Goal: Task Accomplishment & Management: Complete application form

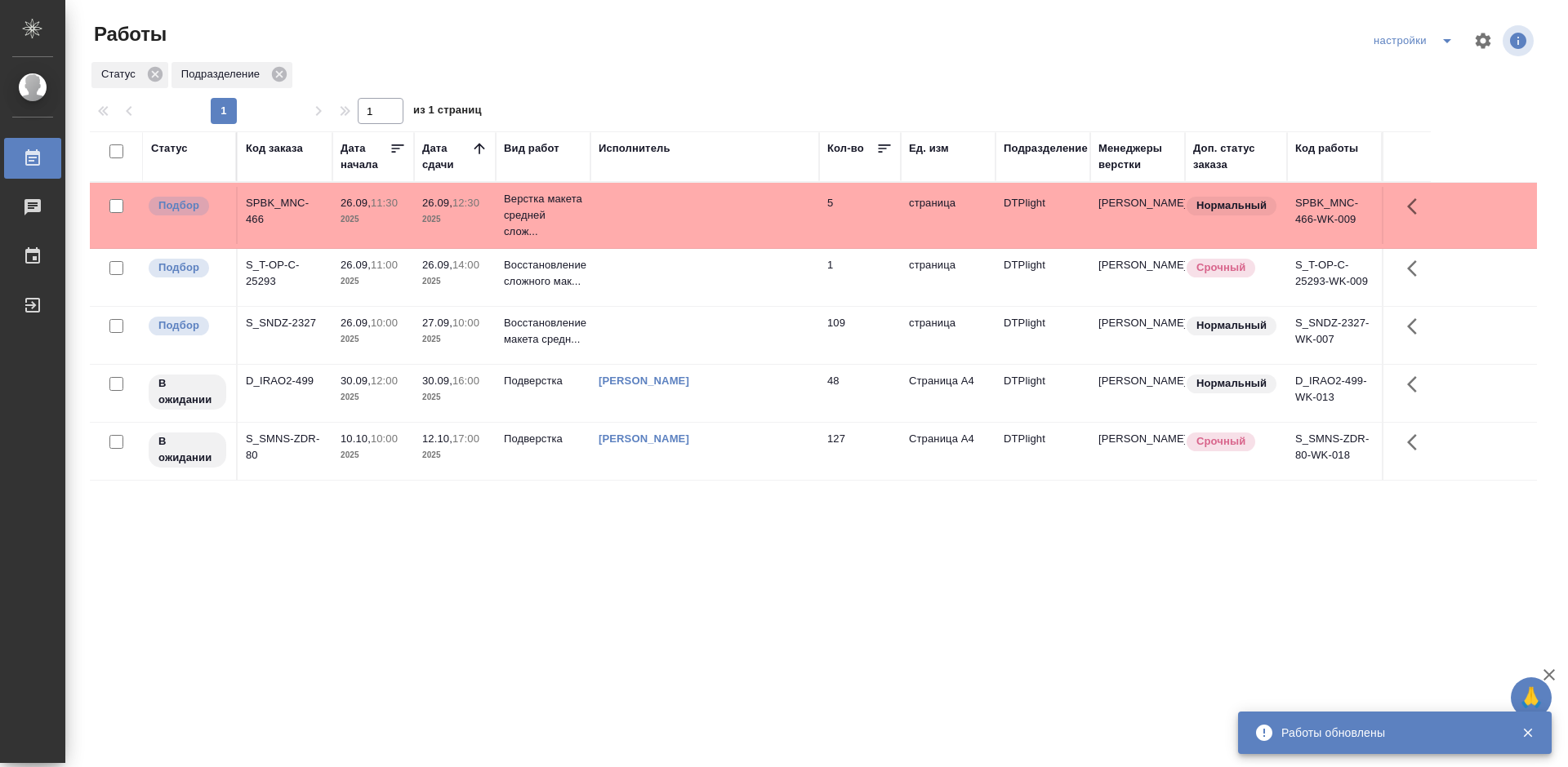
click at [709, 624] on div "Статус Код заказа Дата начала Дата сдачи Вид работ Исполнитель Кол-во Ед. изм П…" at bounding box center [813, 426] width 1447 height 588
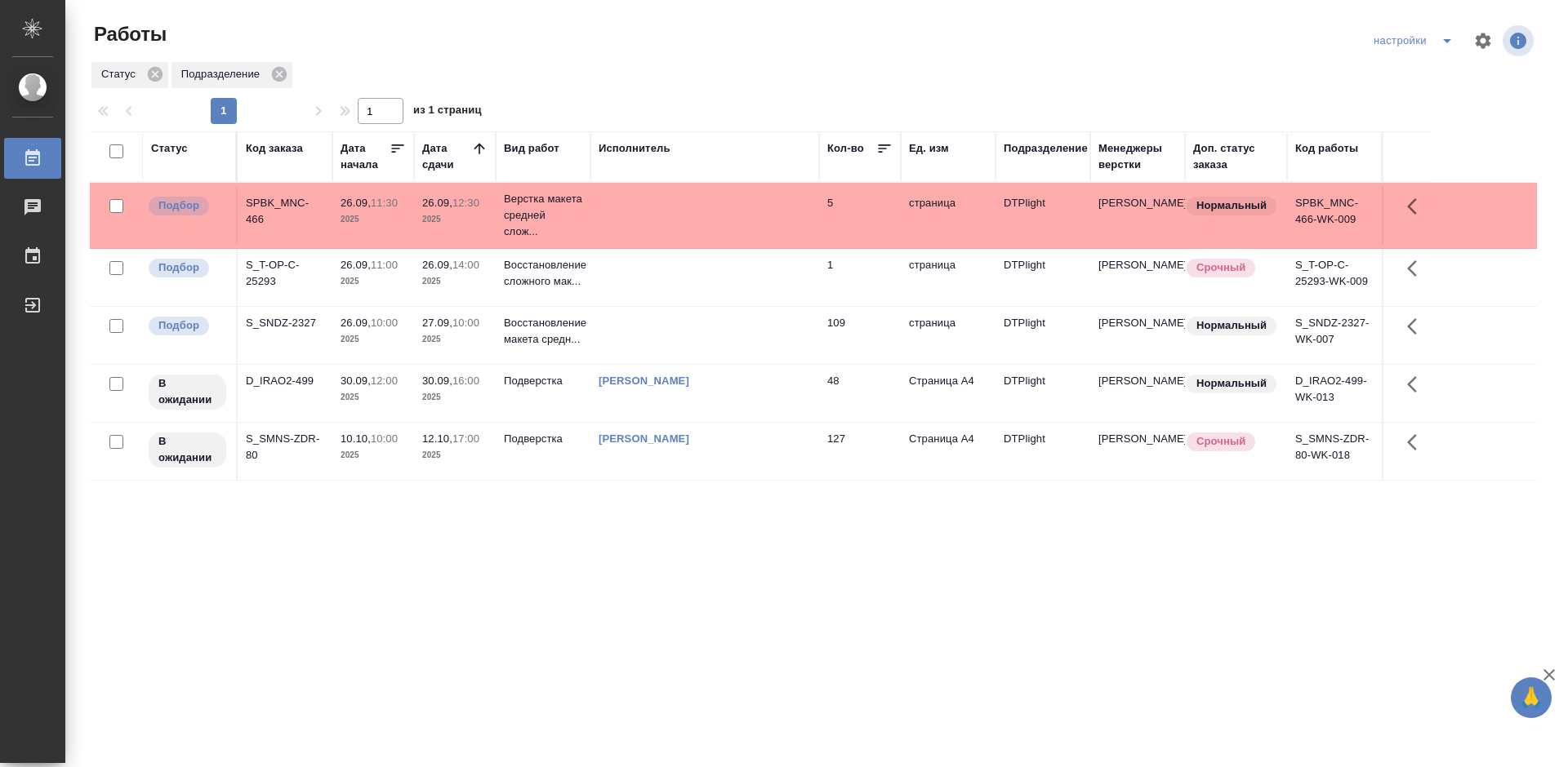
click at [294, 325] on div "S_SNDZ-2327" at bounding box center [284, 323] width 78 height 17
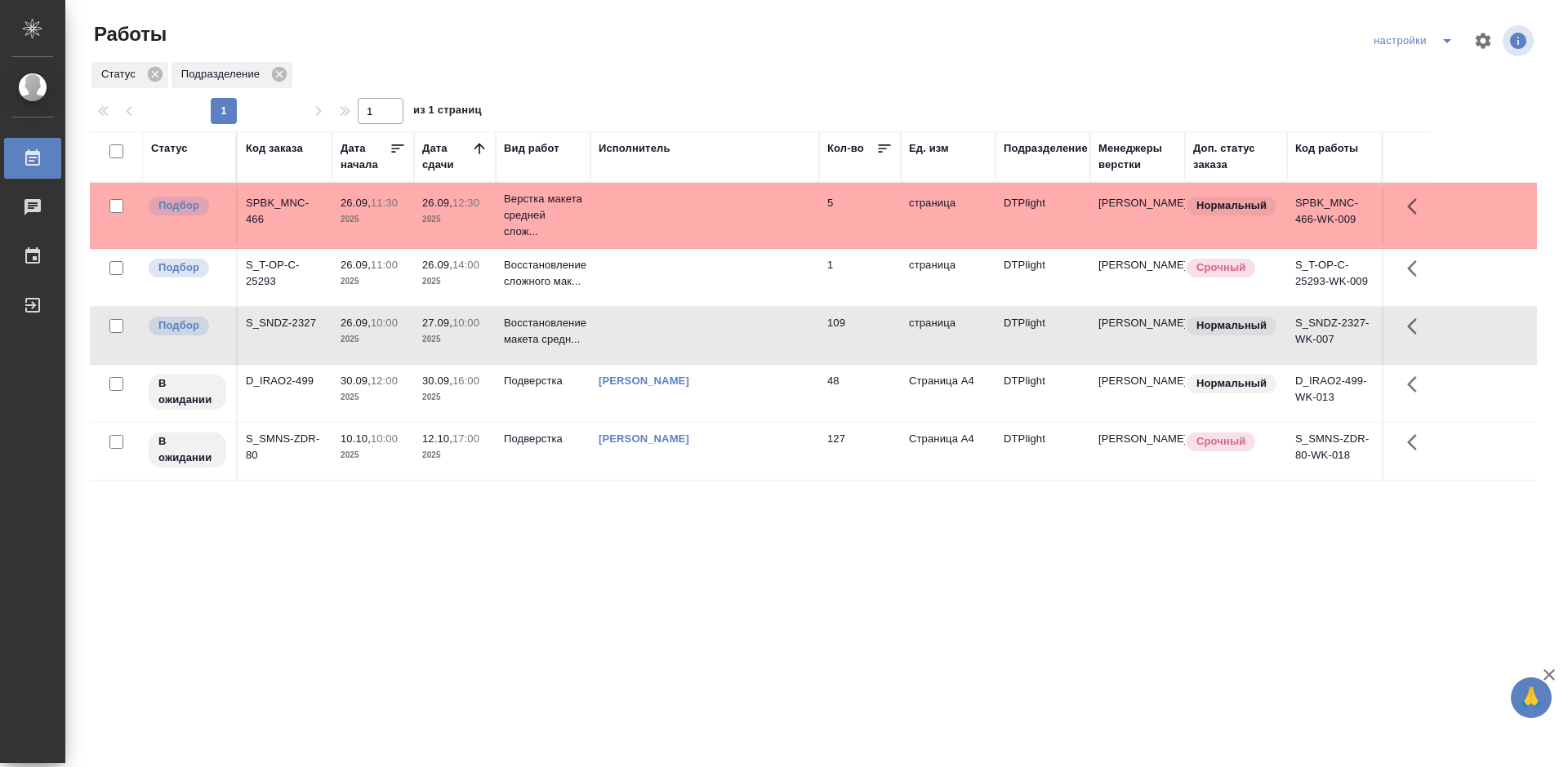
click at [294, 325] on div "S_SNDZ-2327" at bounding box center [284, 323] width 78 height 17
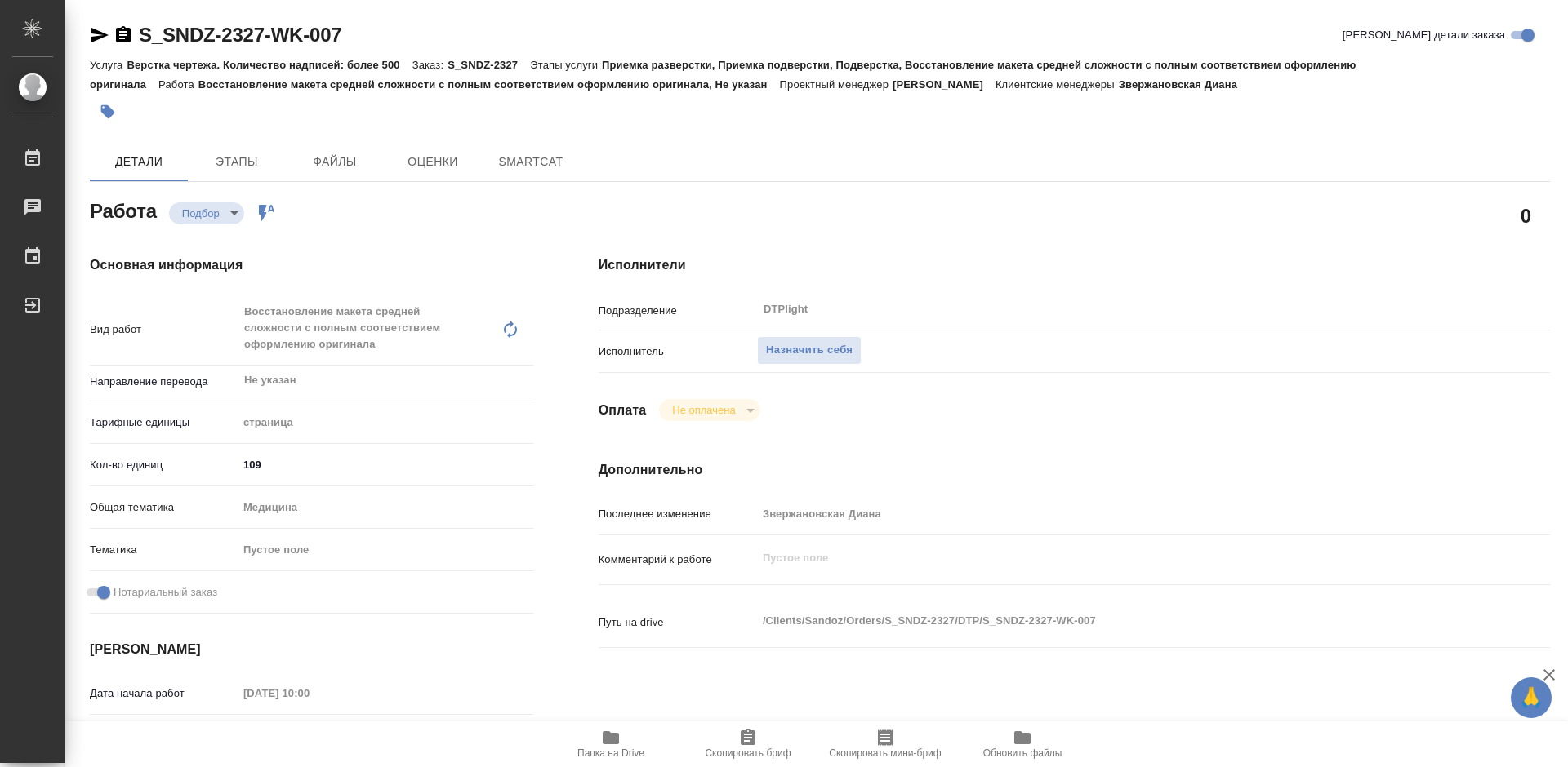
type textarea "x"
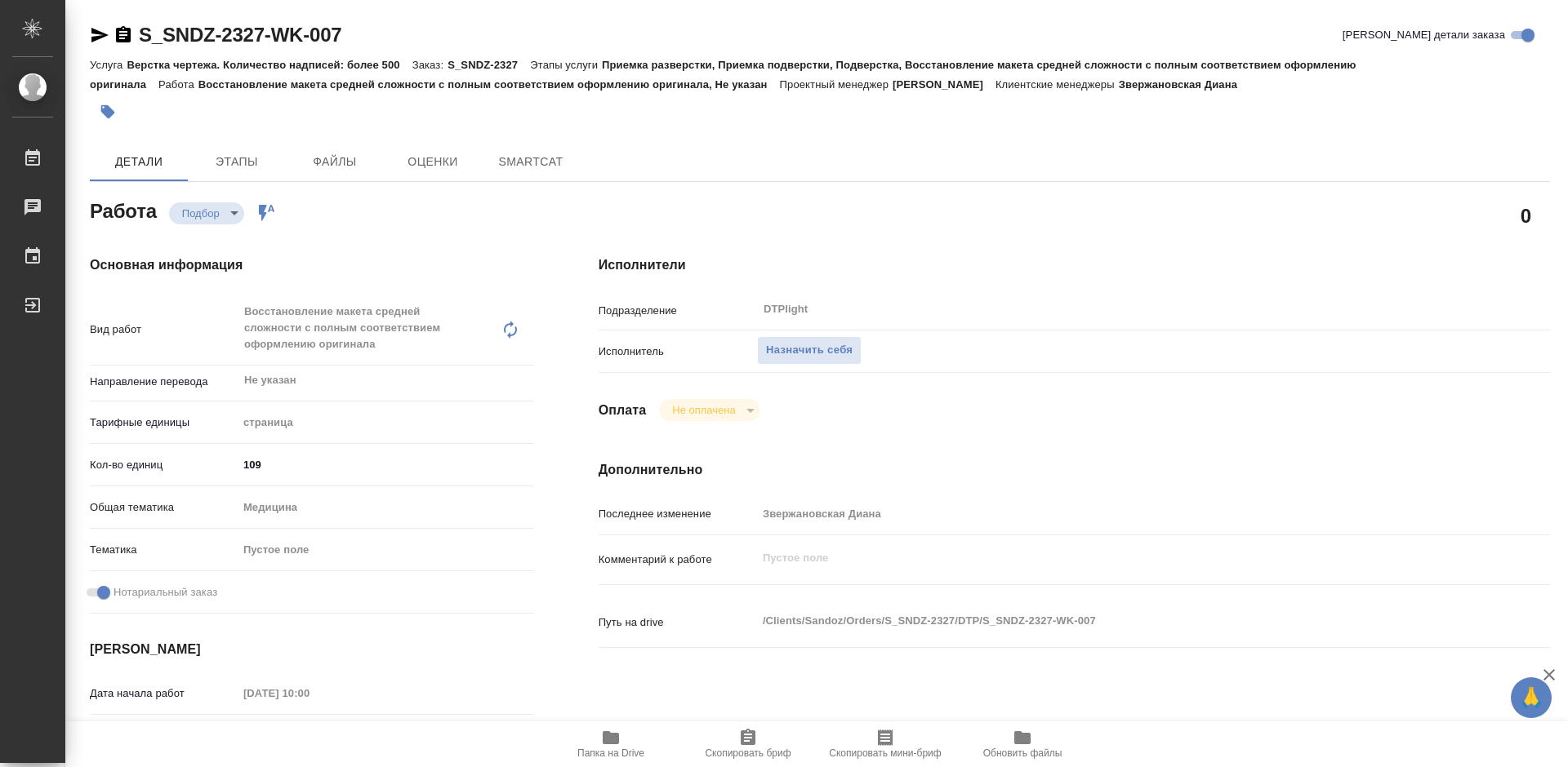
type textarea "x"
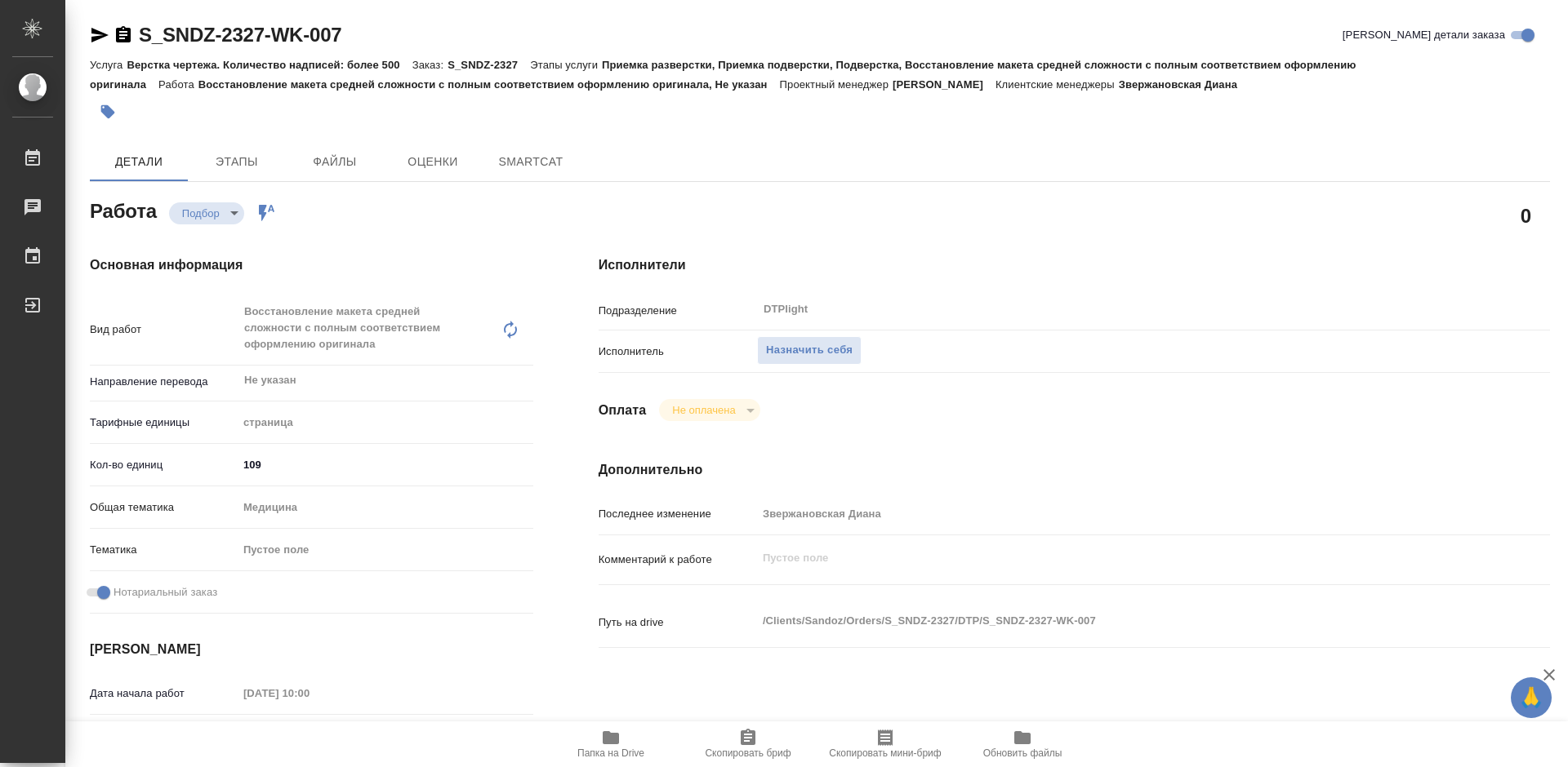
type textarea "x"
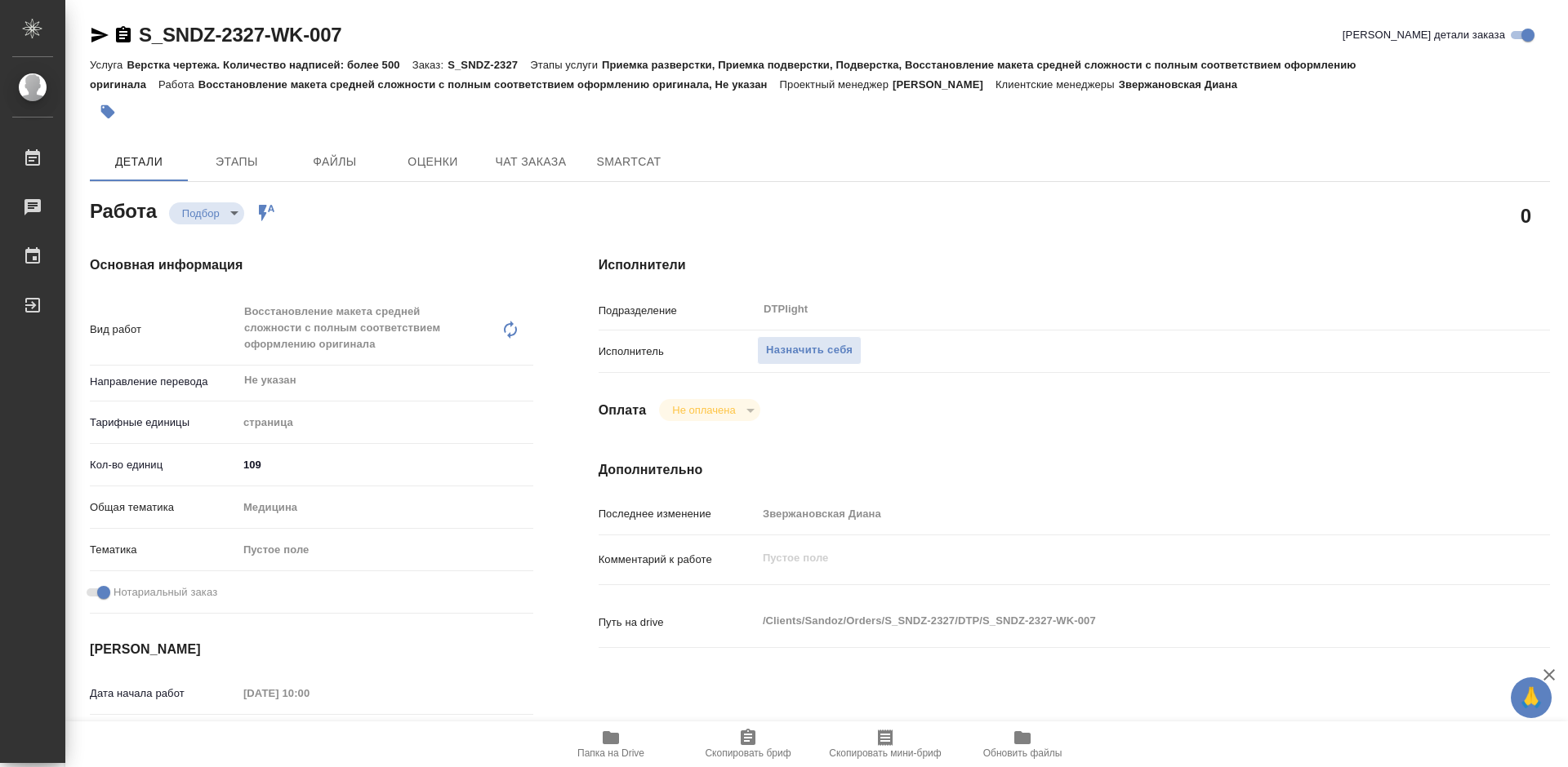
type textarea "x"
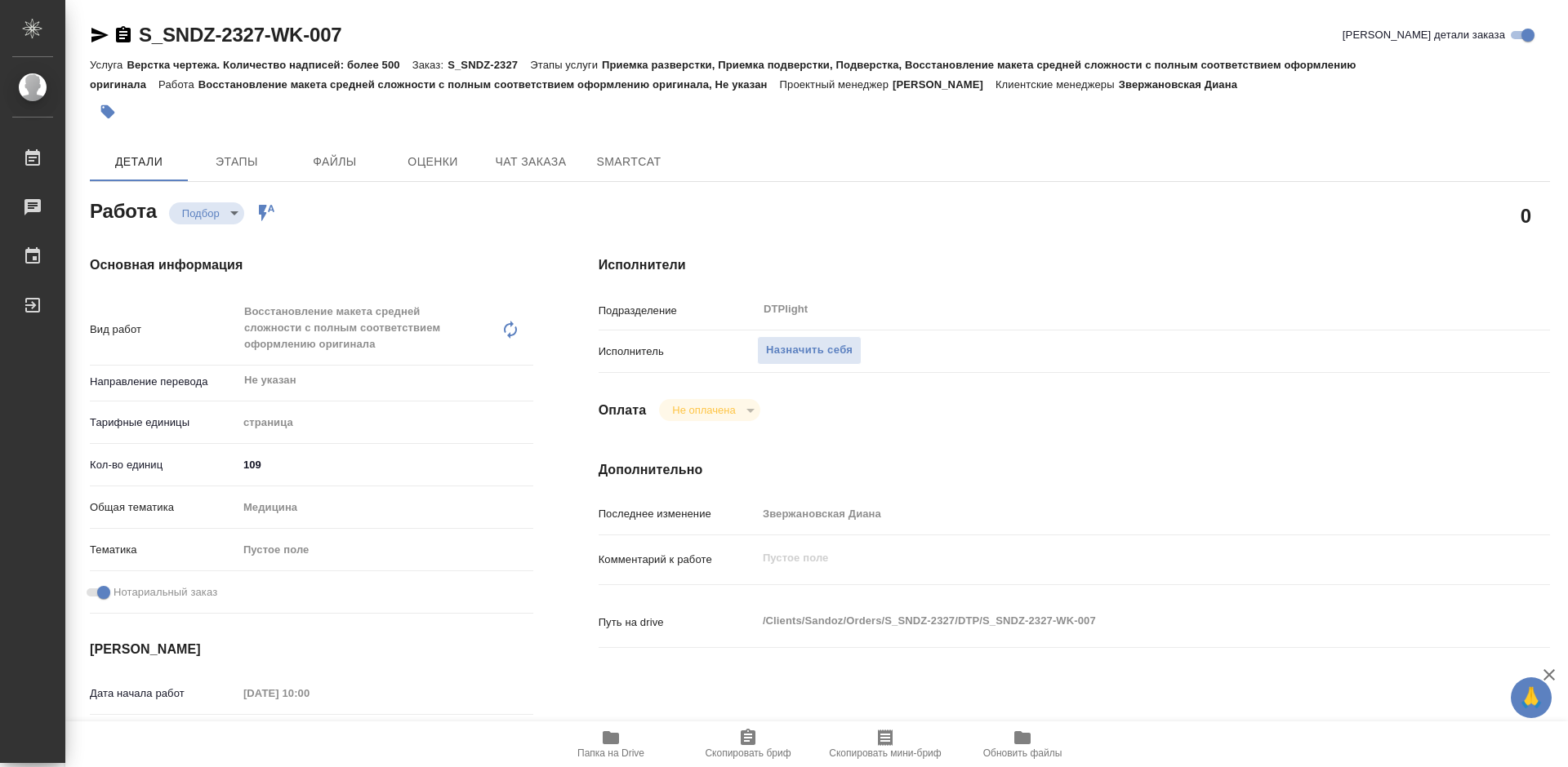
type textarea "x"
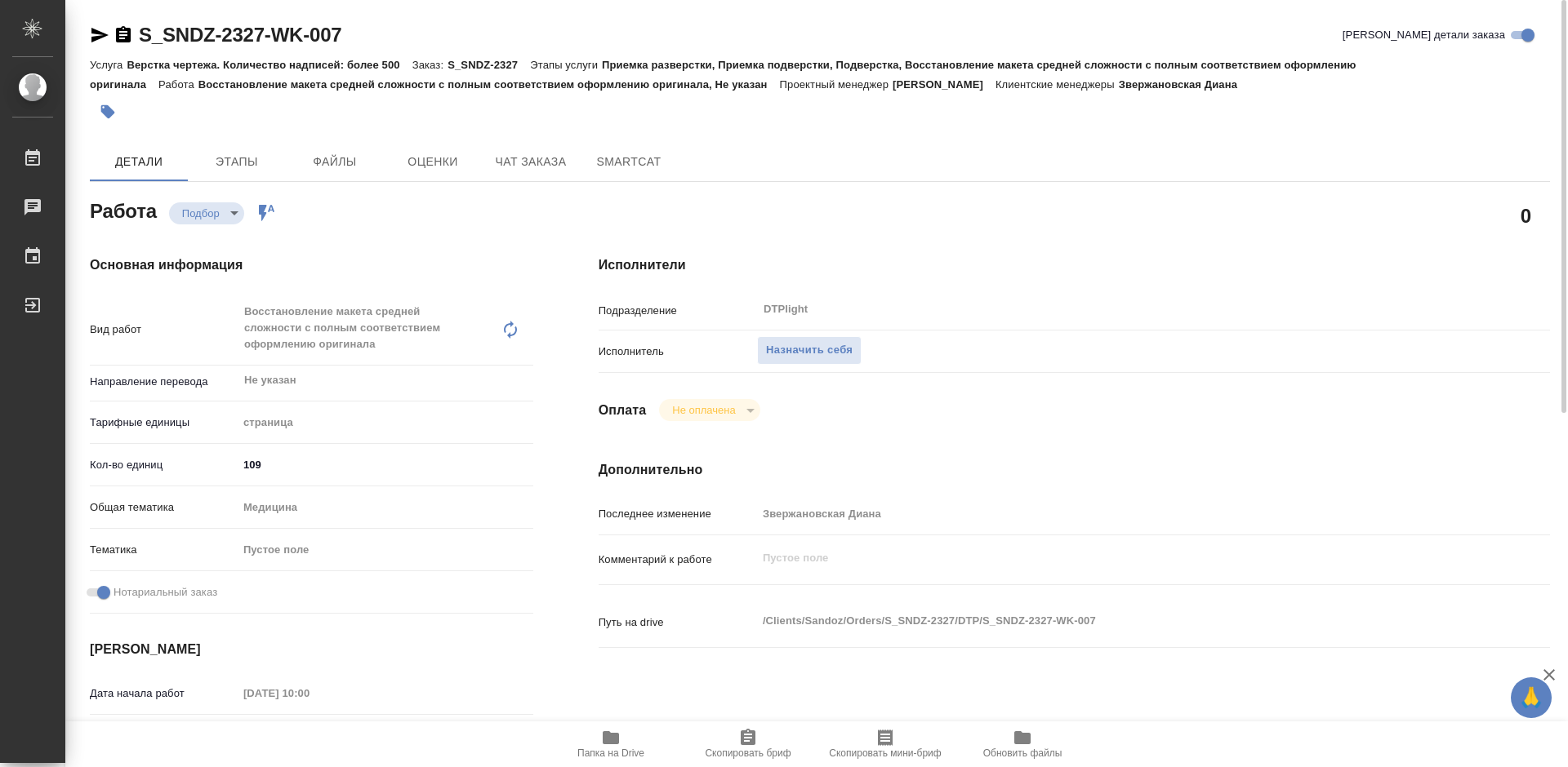
click at [618, 741] on icon "button" at bounding box center [610, 737] width 17 height 13
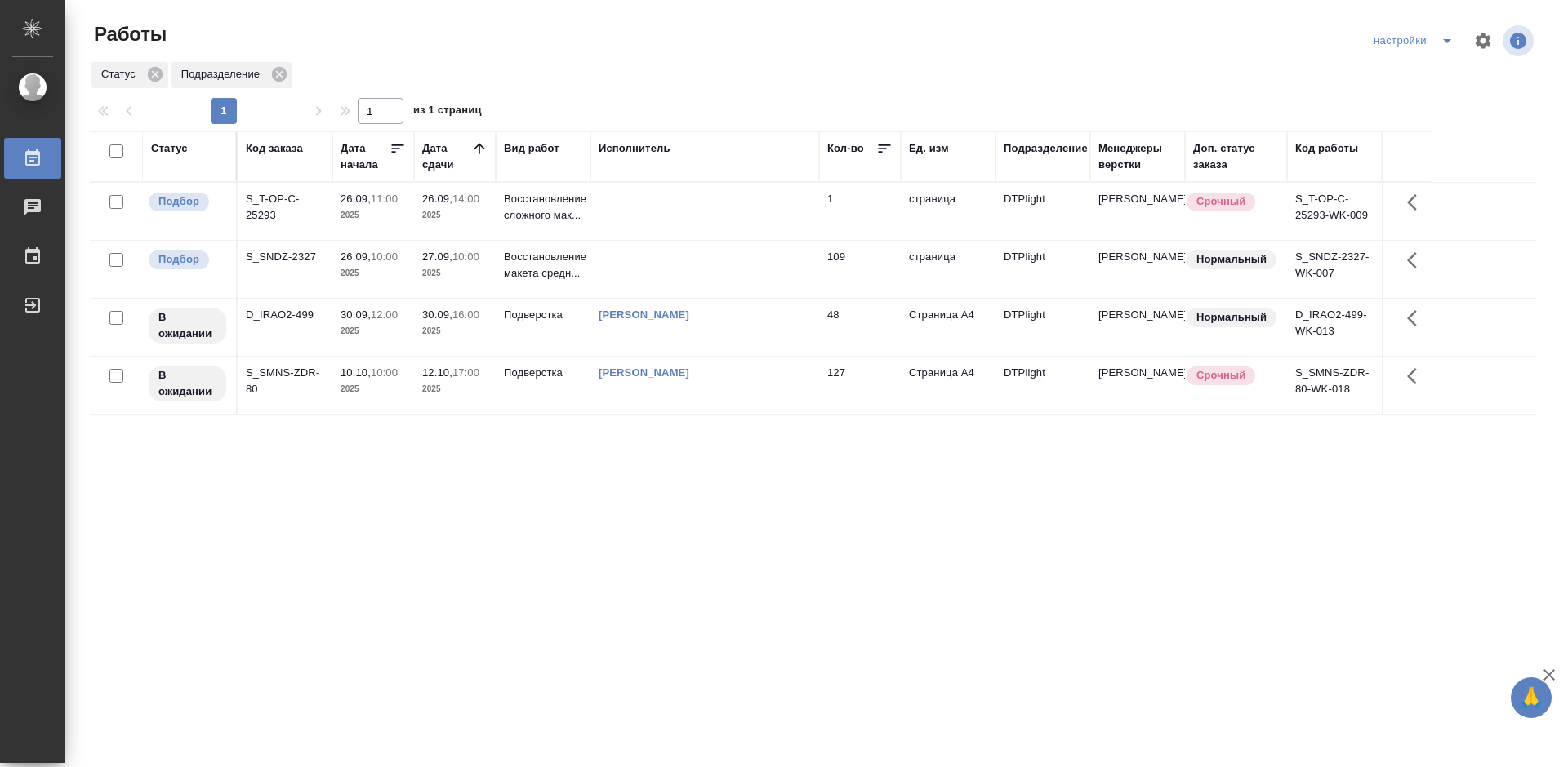
click at [265, 195] on div "S_T-OP-C-25293" at bounding box center [284, 207] width 78 height 32
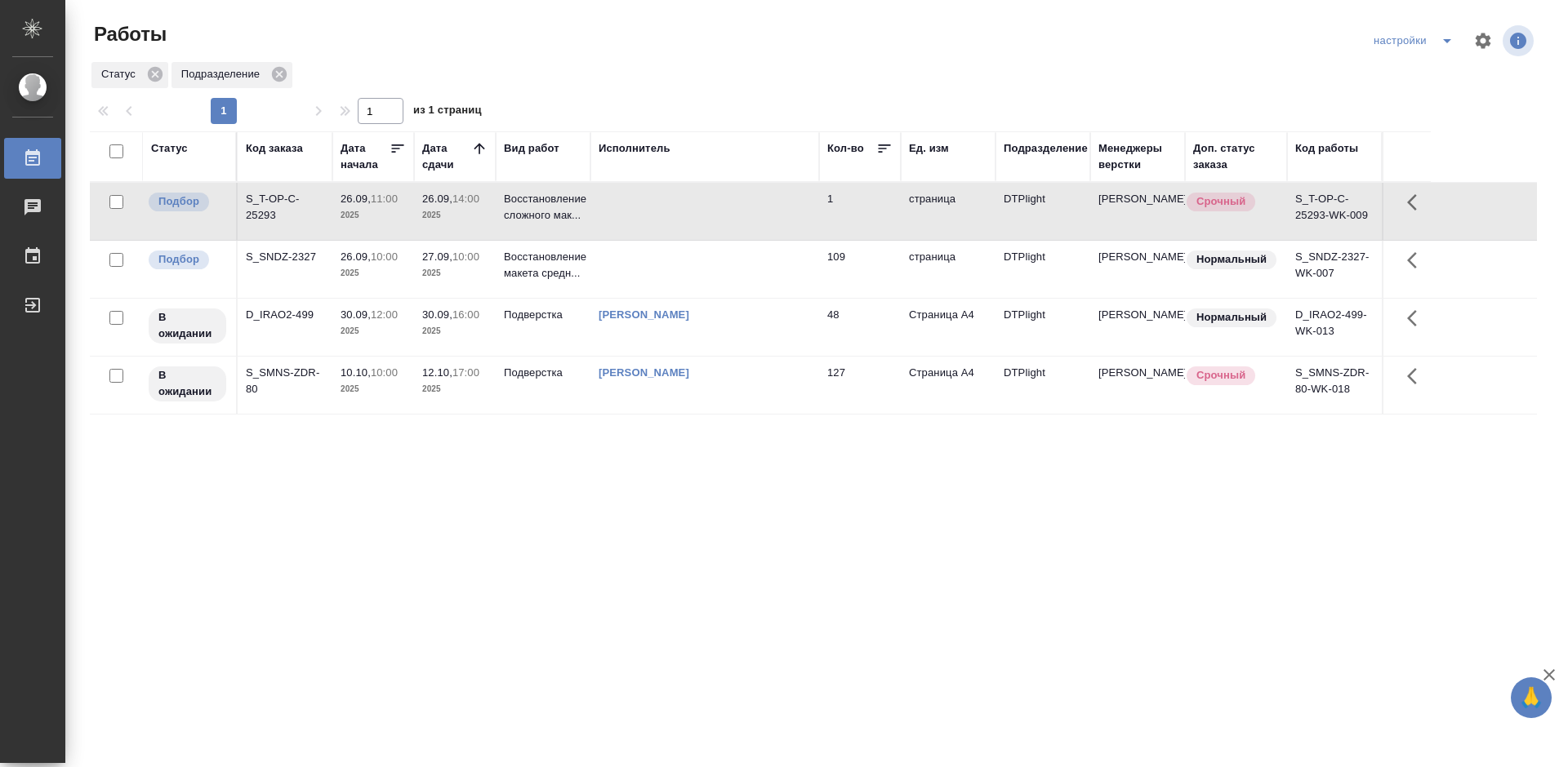
click at [265, 195] on div "S_T-OP-C-25293" at bounding box center [284, 207] width 78 height 32
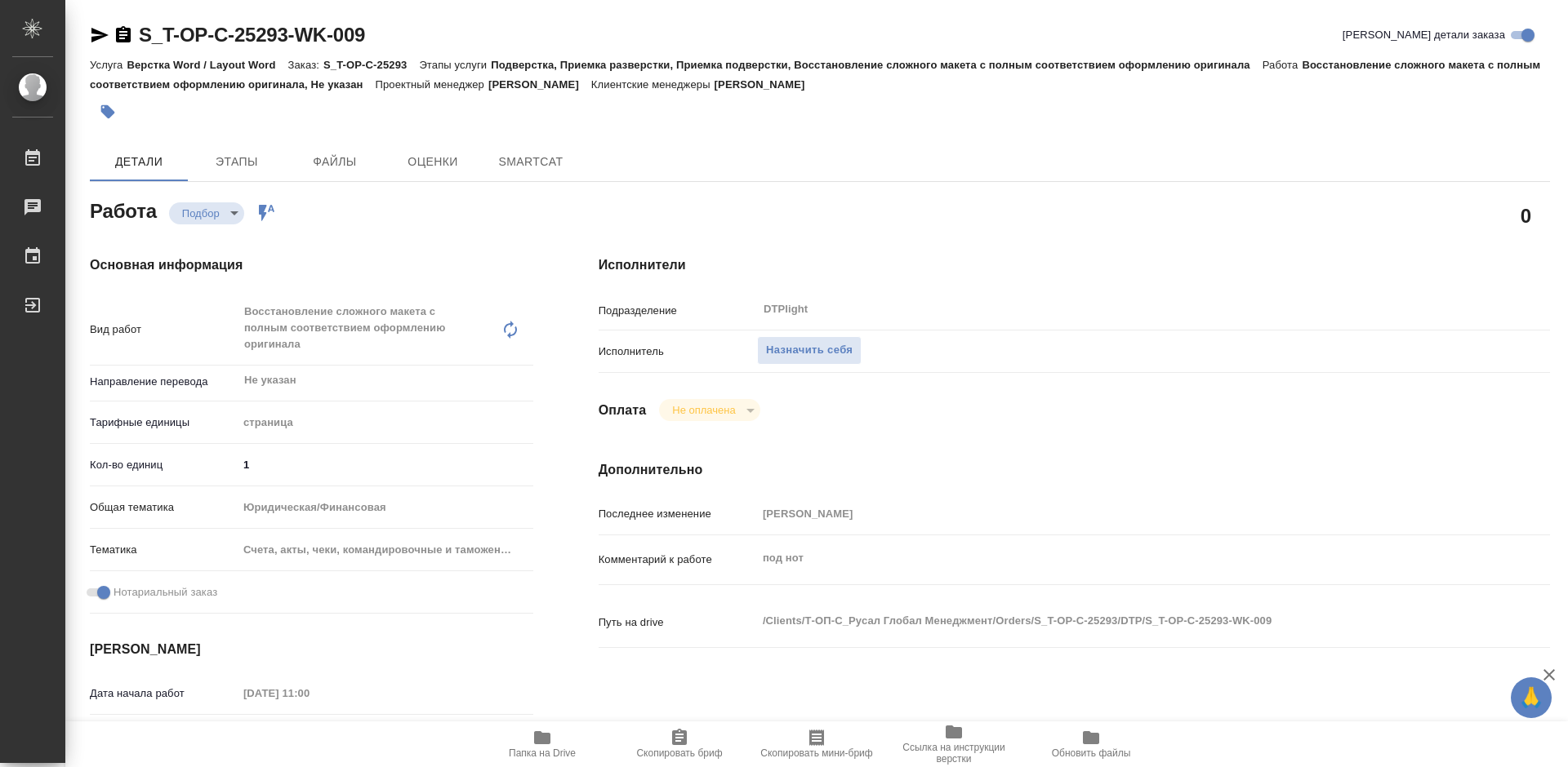
type textarea "x"
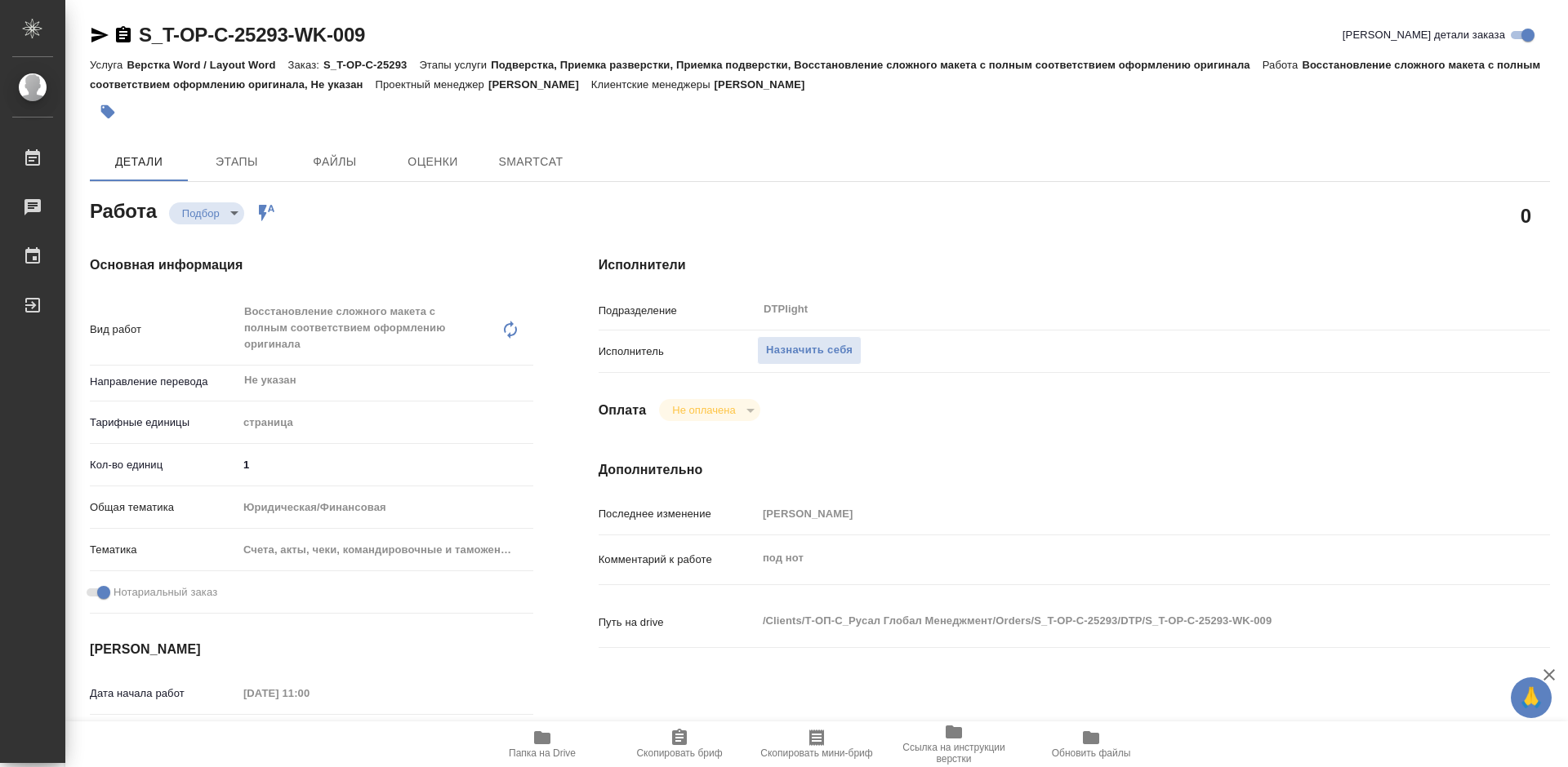
type textarea "x"
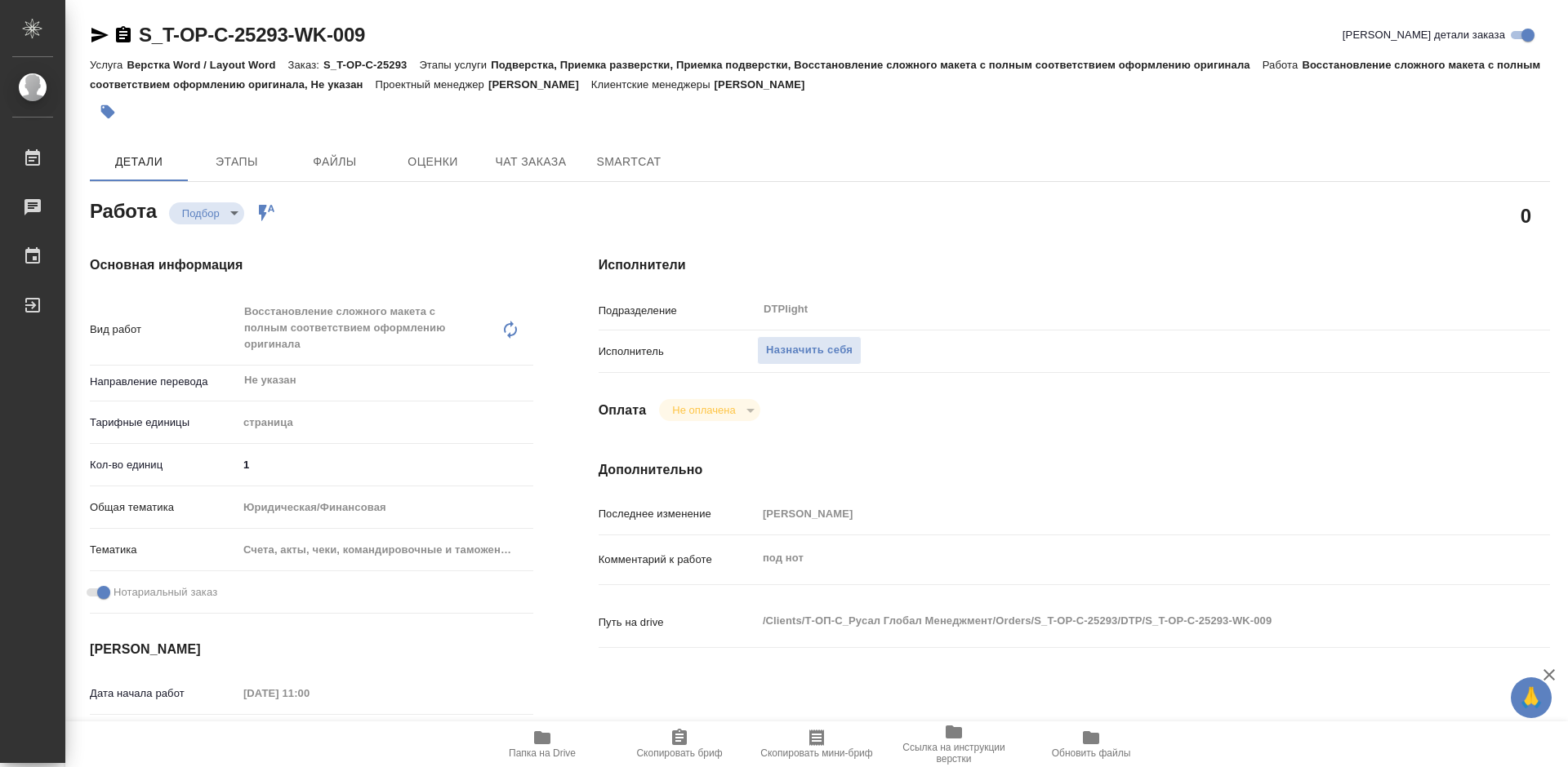
scroll to position [163, 0]
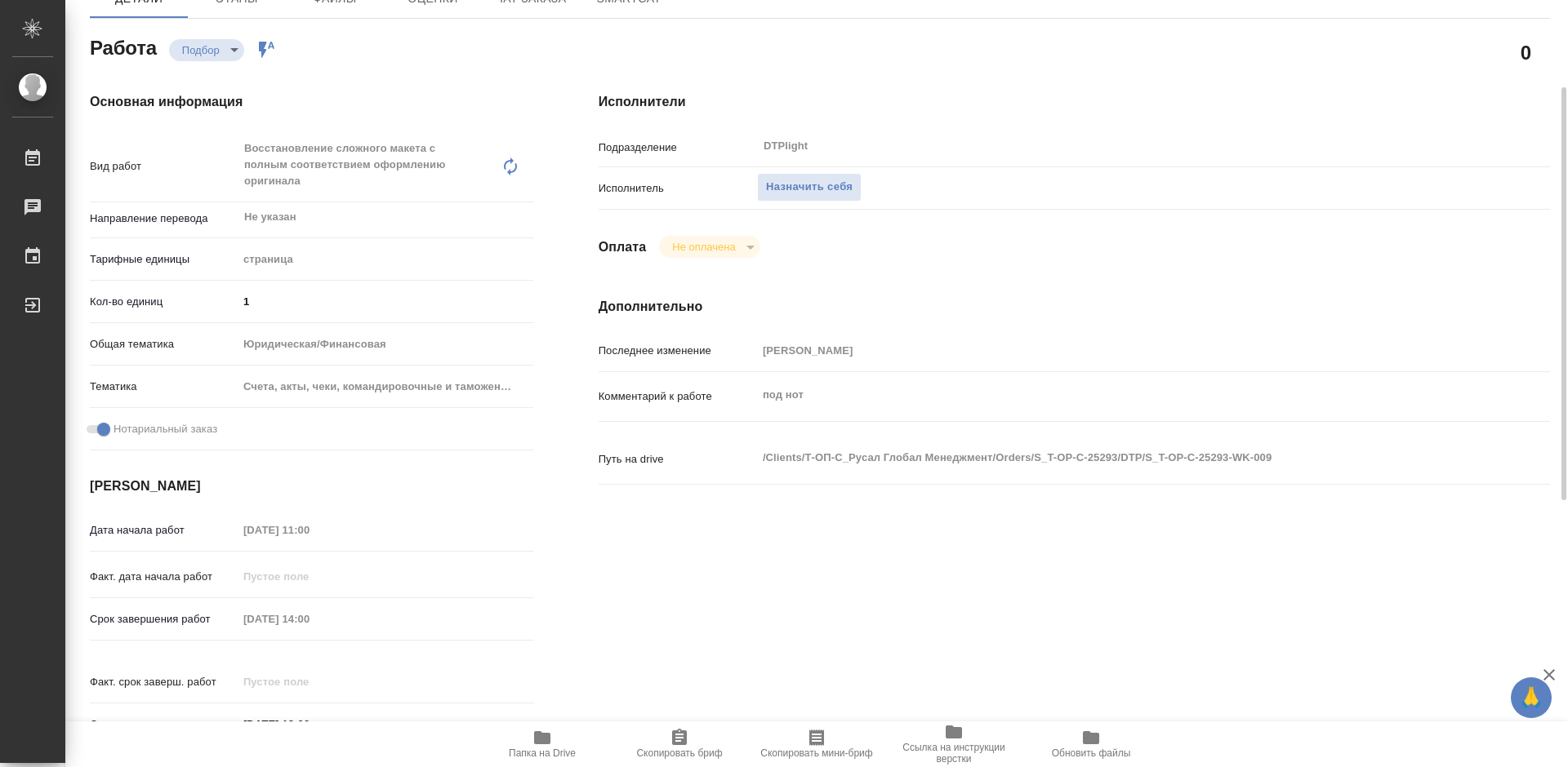
type textarea "x"
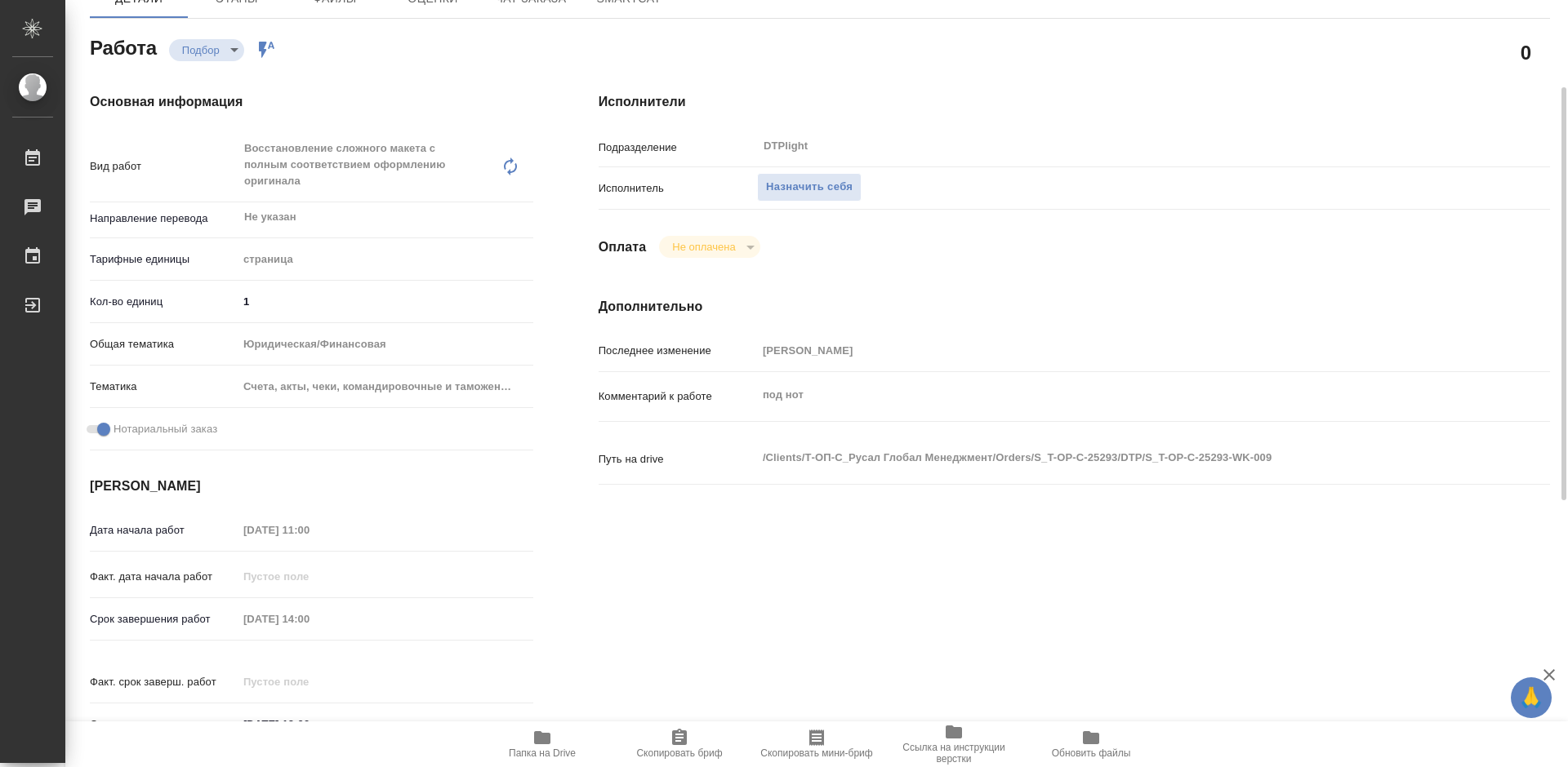
click at [543, 745] on icon "button" at bounding box center [542, 738] width 19 height 19
type textarea "x"
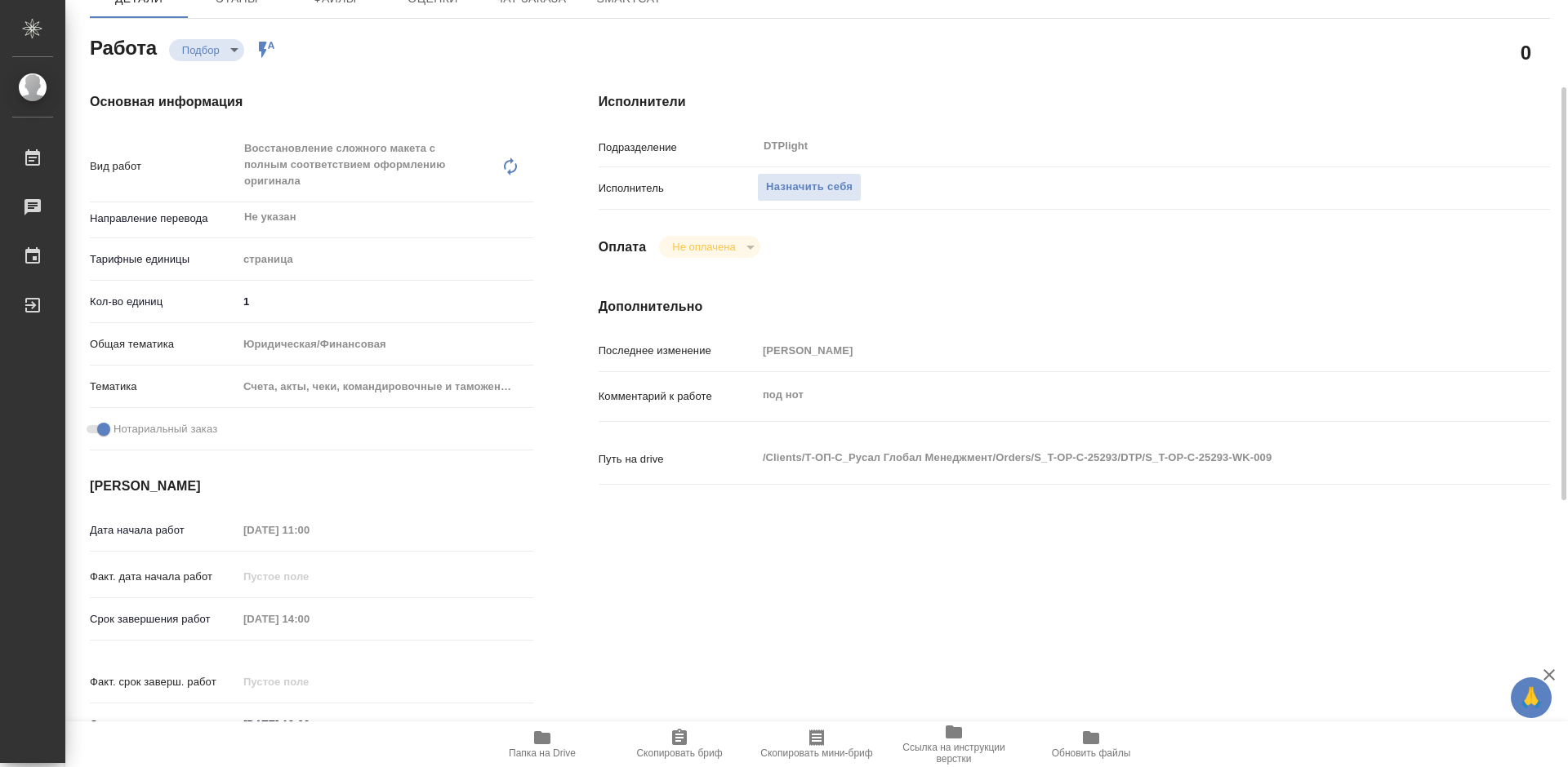
type textarea "x"
